Goal: Task Accomplishment & Management: Manage account settings

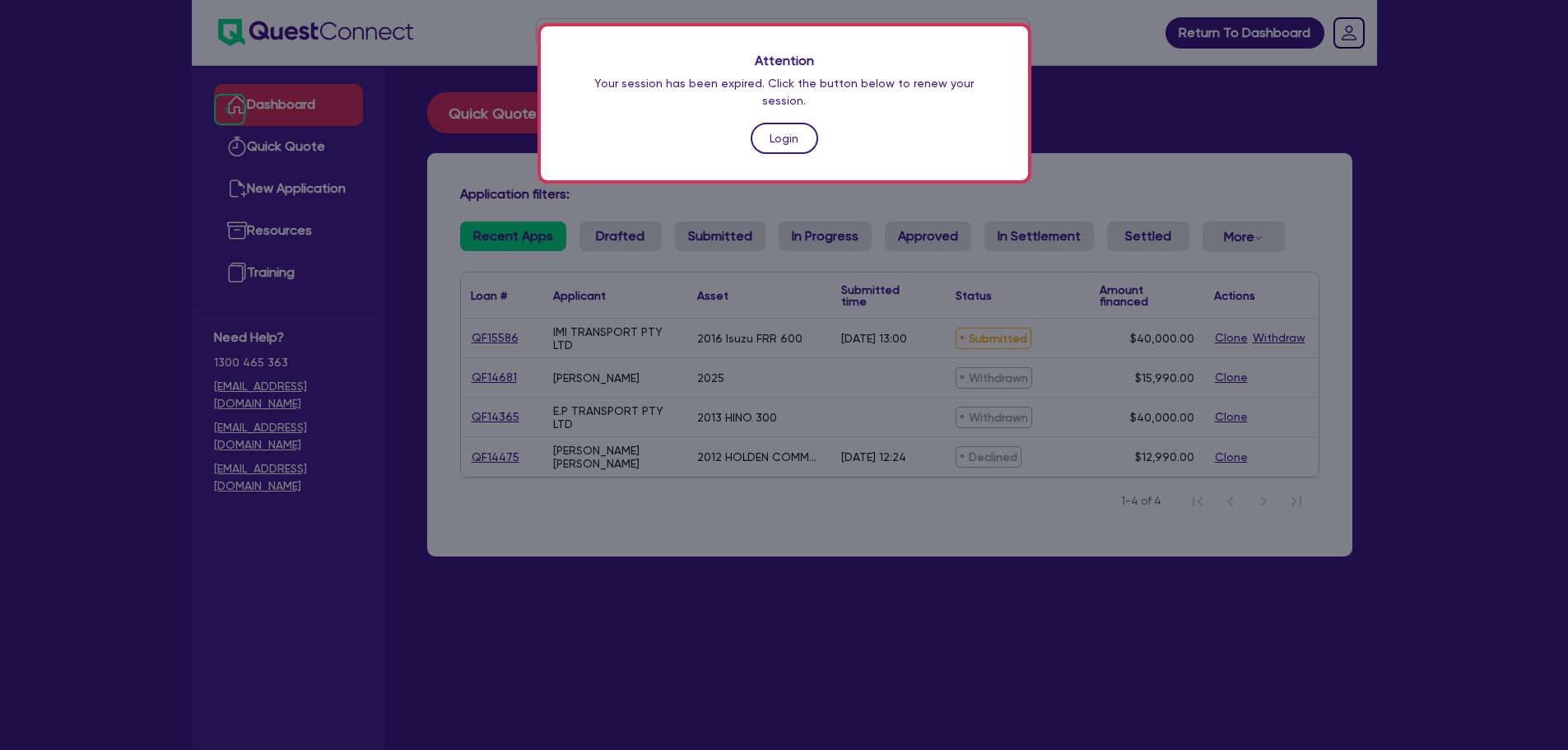
drag, startPoint x: 0, startPoint y: 0, endPoint x: 783, endPoint y: 123, distance: 792.6
click at [783, 123] on link "Login" at bounding box center [784, 139] width 67 height 32
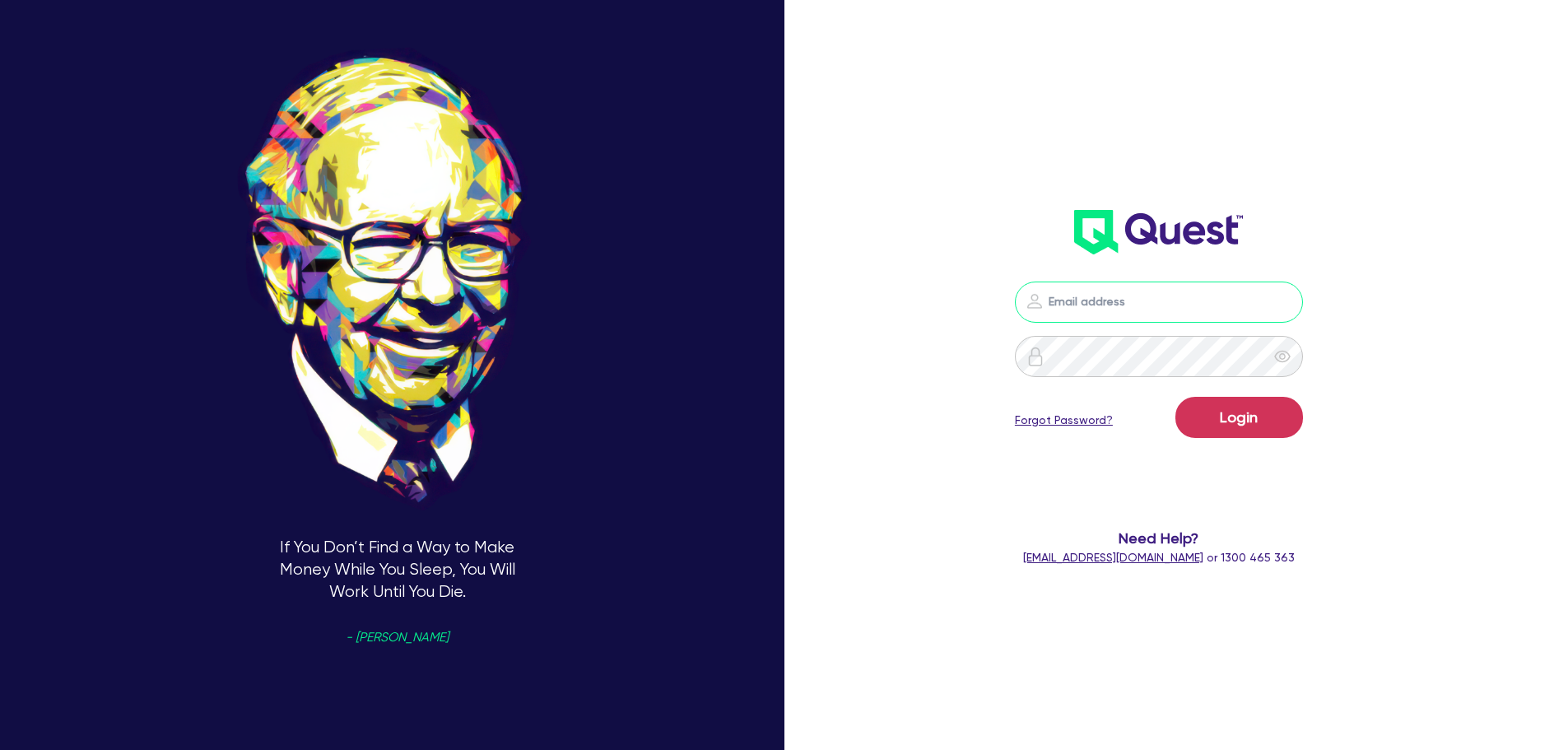
click at [1108, 297] on input "email" at bounding box center [1159, 302] width 288 height 41
type input "info@hunter-associates.com.au"
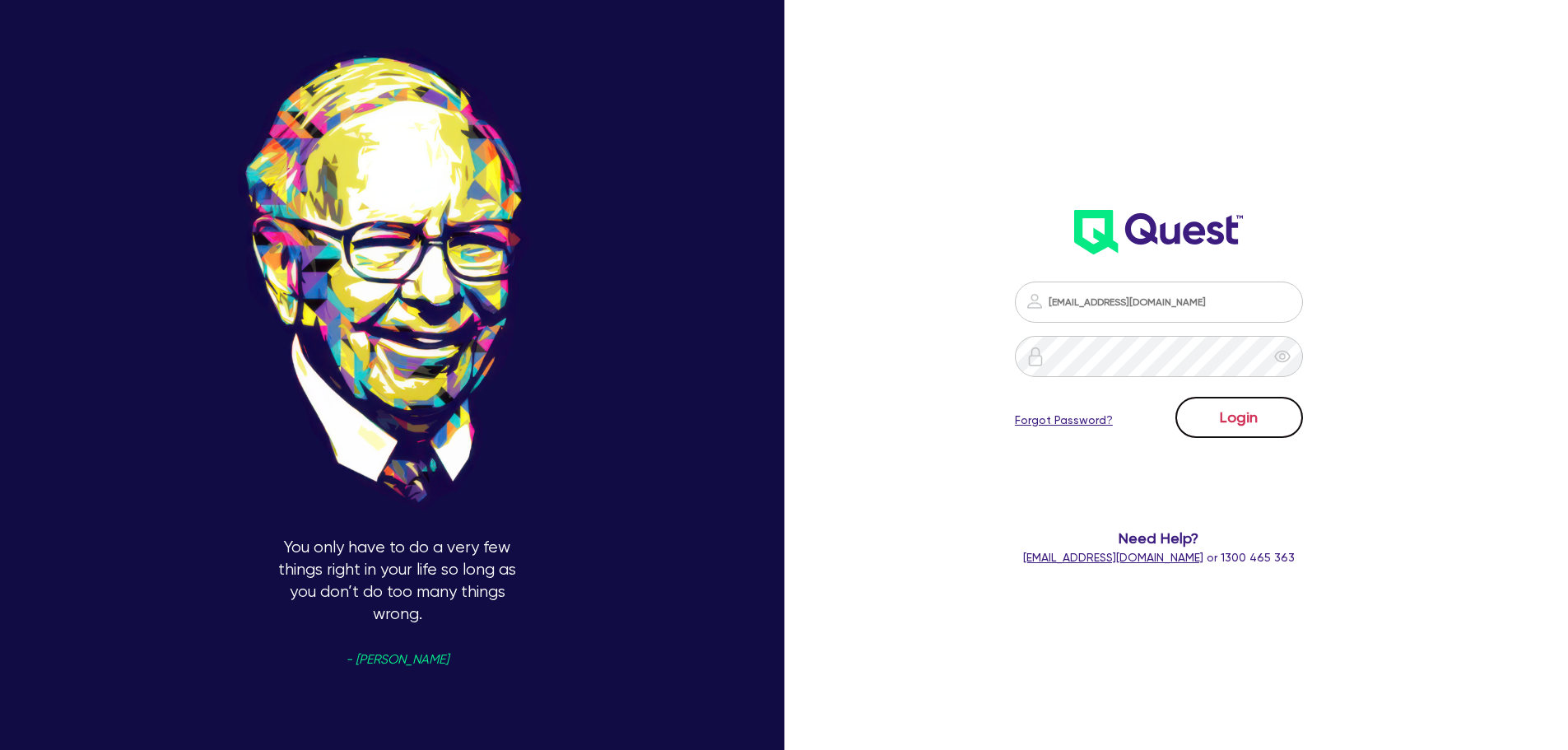
click at [1236, 429] on button "Login" at bounding box center [1239, 417] width 128 height 41
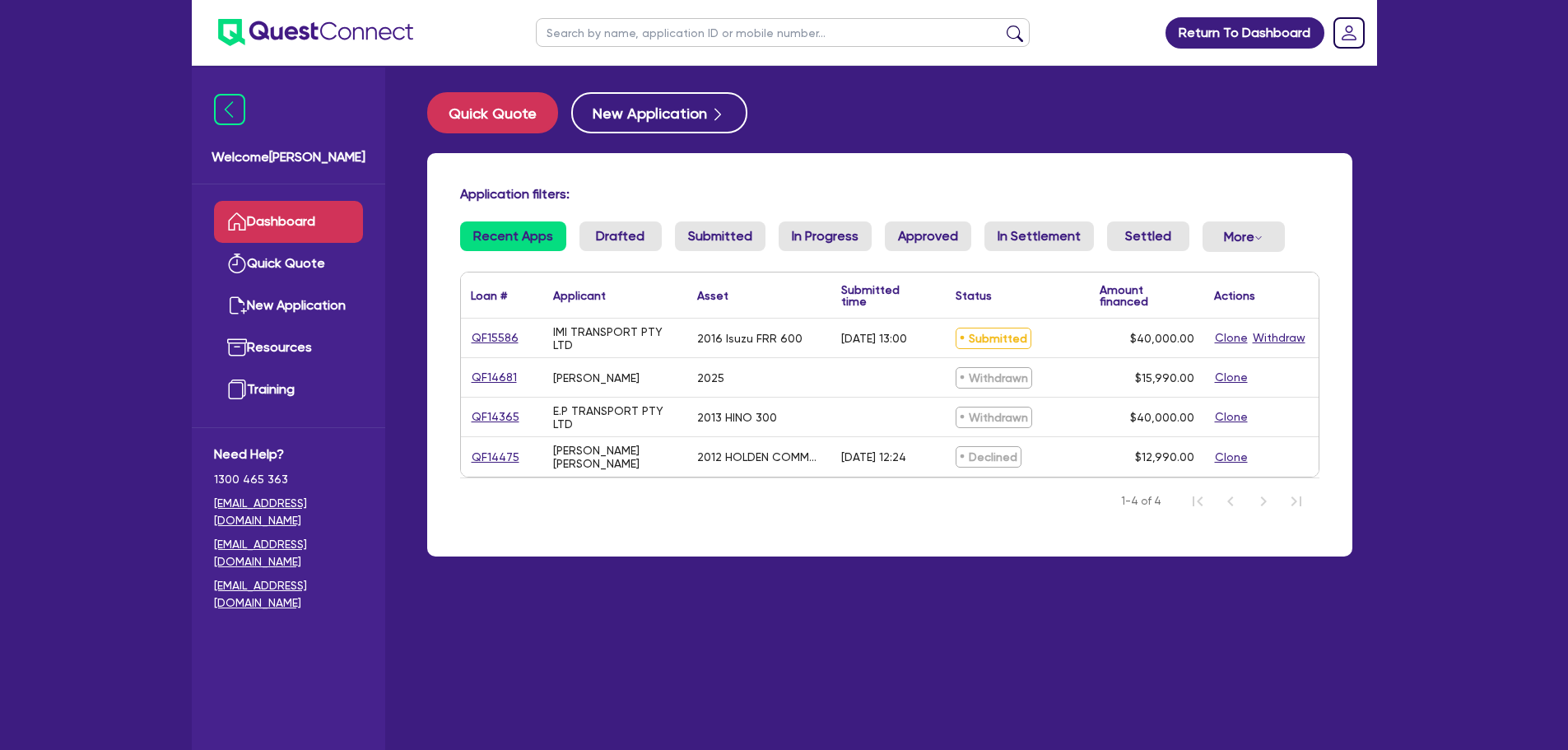
click at [994, 343] on span "Submitted" at bounding box center [994, 338] width 76 height 22
